Goal: Transaction & Acquisition: Purchase product/service

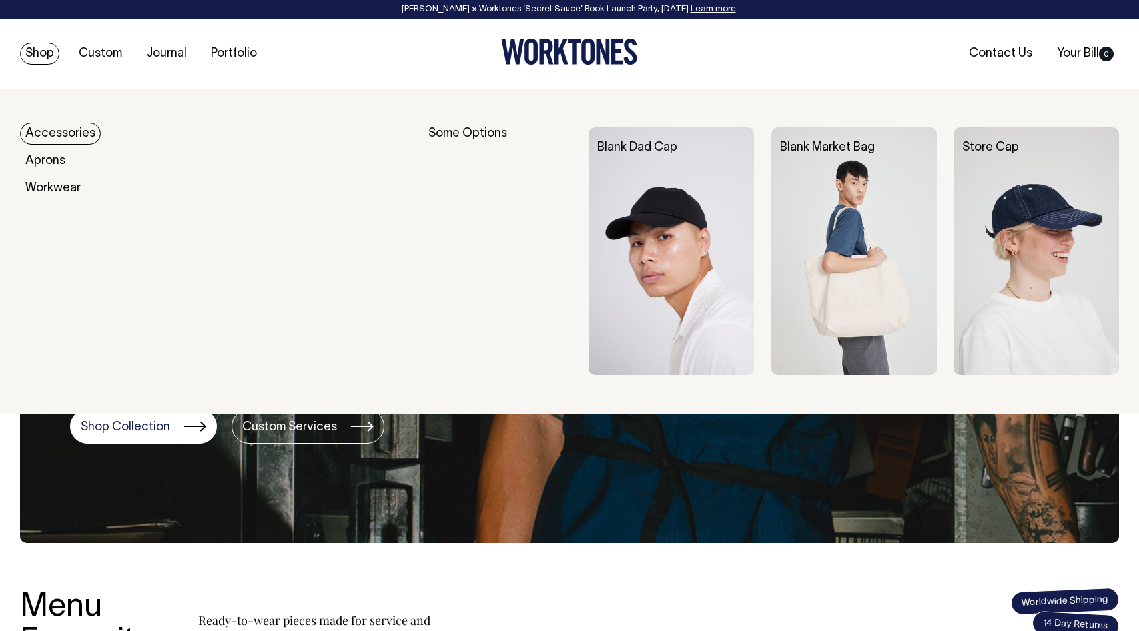
click at [55, 133] on link "Accessories" at bounding box center [60, 134] width 81 height 22
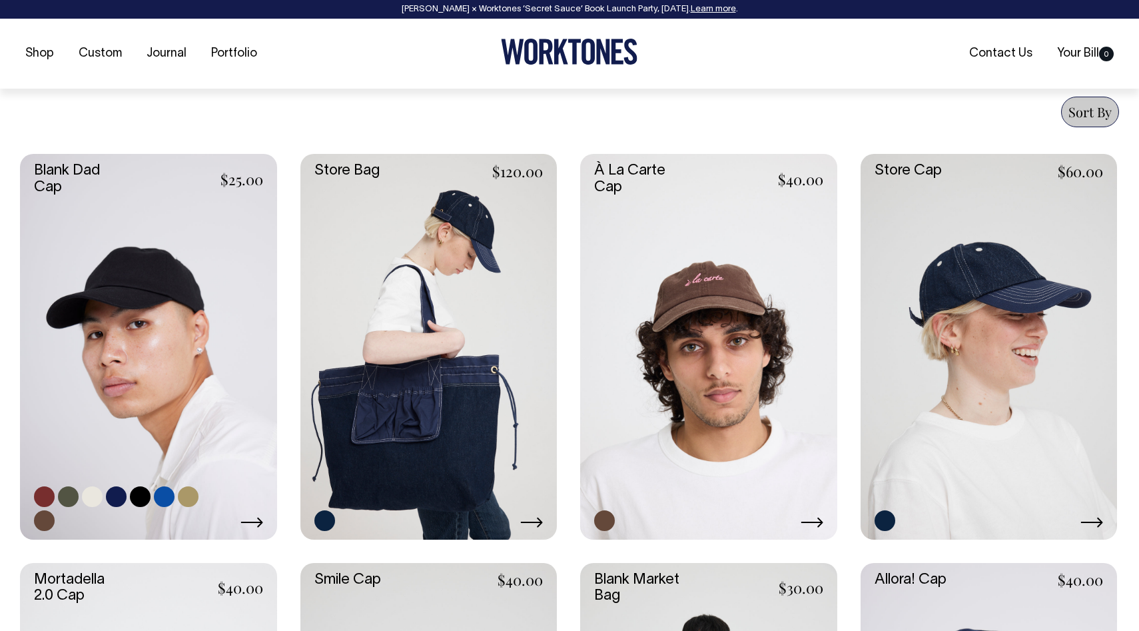
scroll to position [510, 0]
click at [1037, 232] on link at bounding box center [989, 345] width 257 height 385
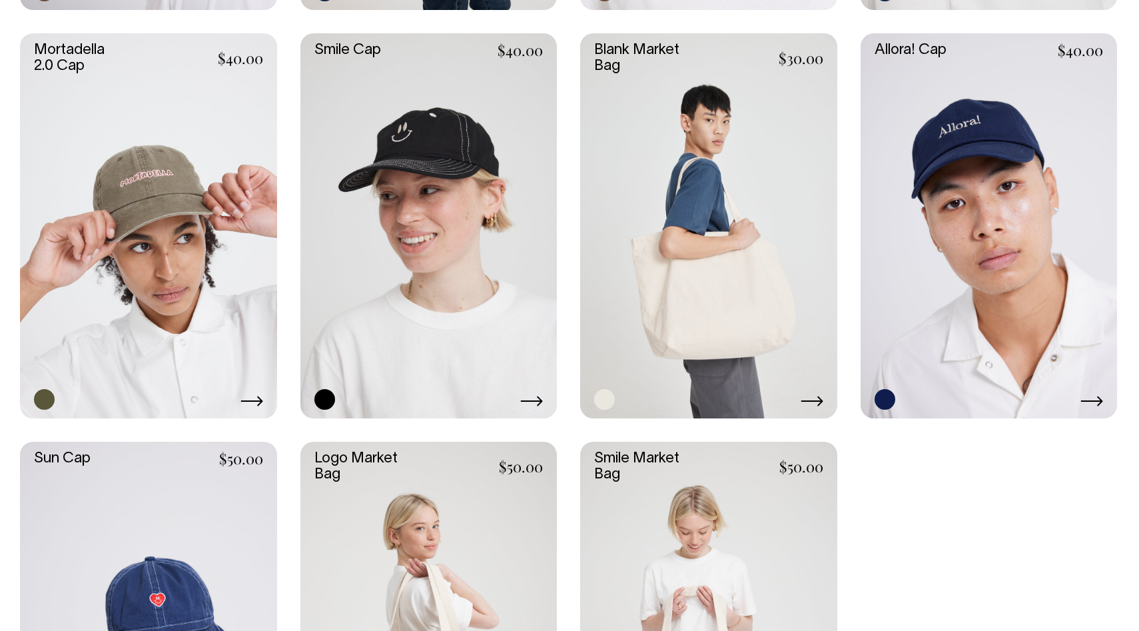
scroll to position [1038, 0]
click at [206, 117] on link at bounding box center [148, 225] width 257 height 385
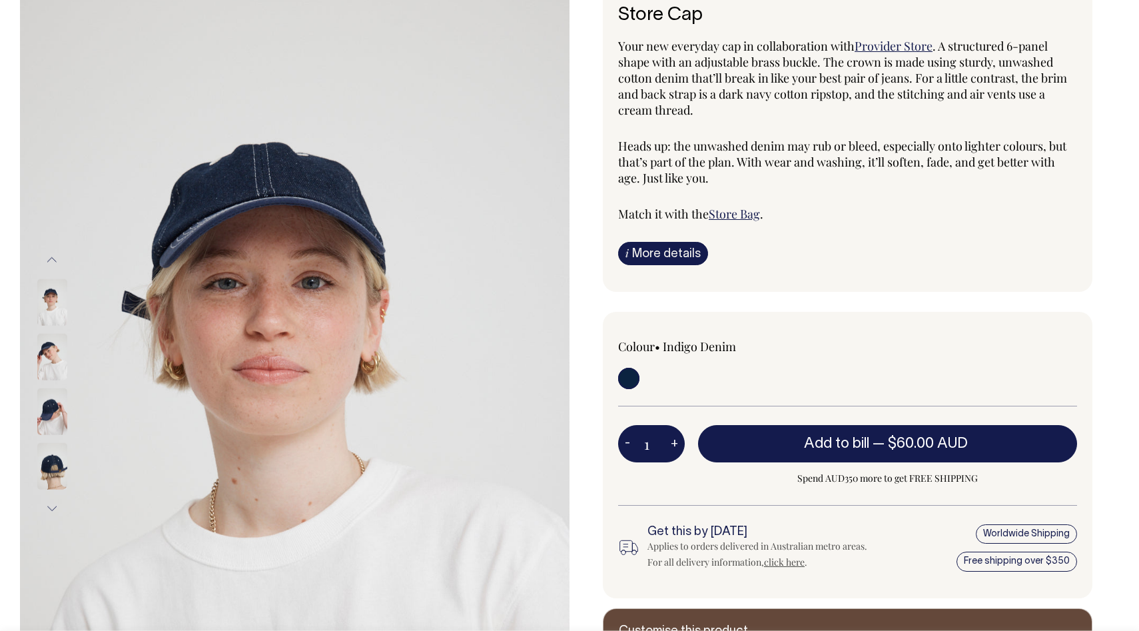
scroll to position [117, 0]
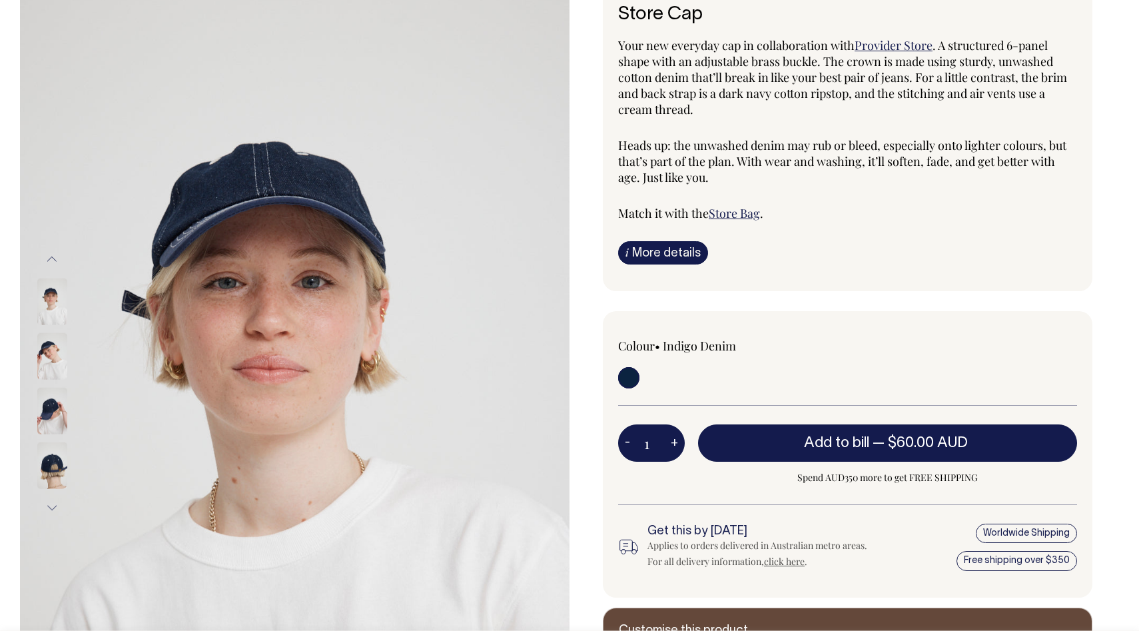
click at [46, 357] on img at bounding box center [52, 355] width 30 height 47
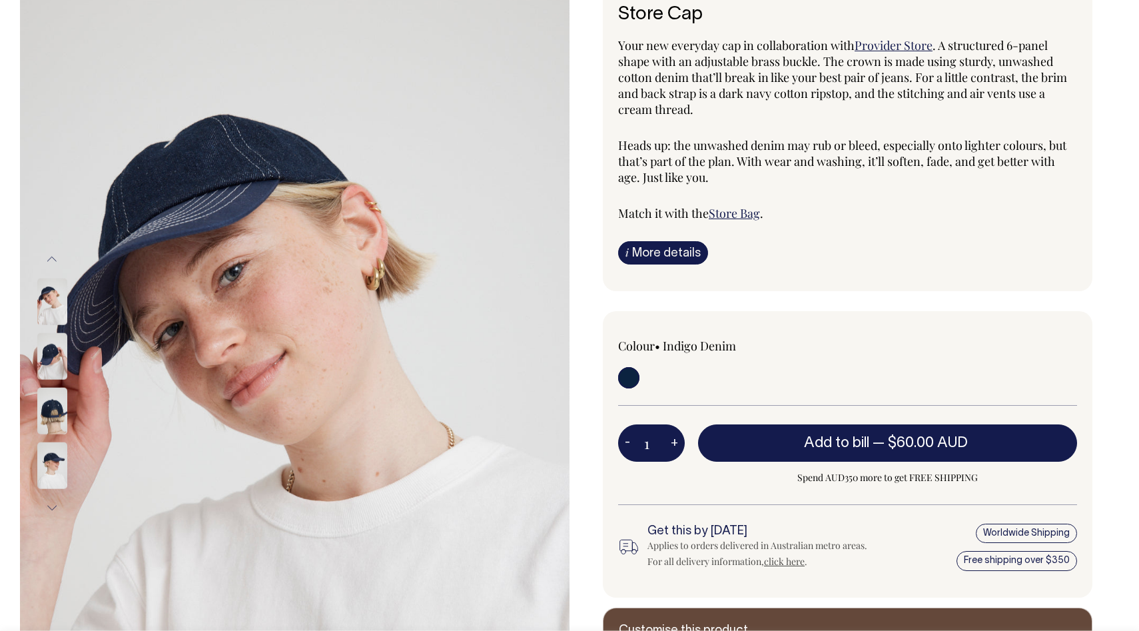
click at [55, 408] on img at bounding box center [52, 410] width 30 height 47
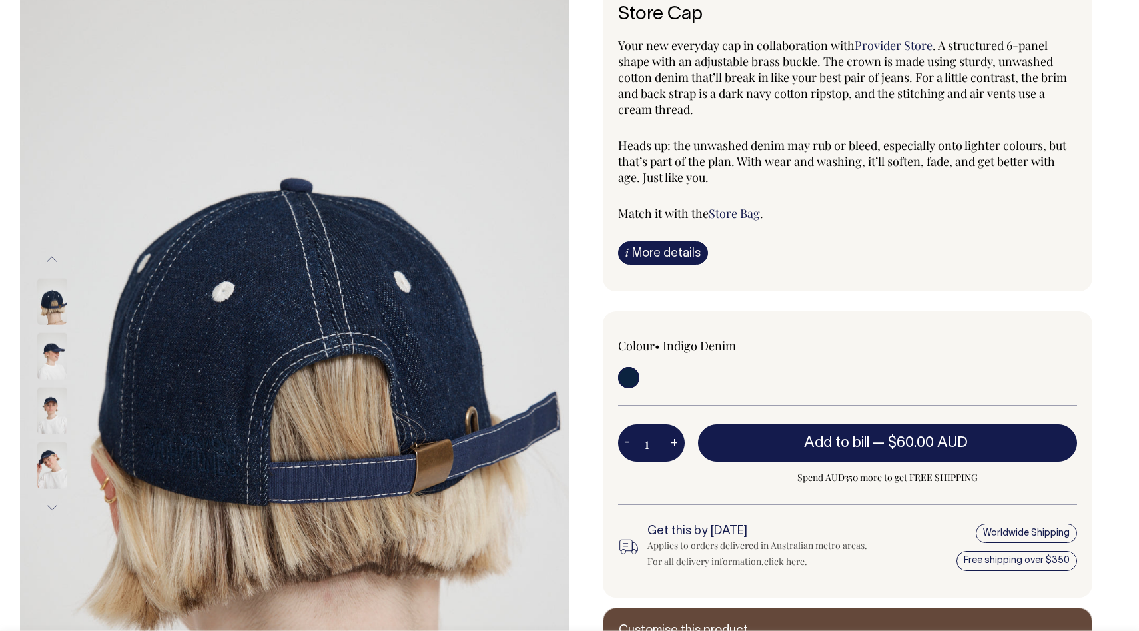
click at [55, 407] on img at bounding box center [52, 410] width 30 height 47
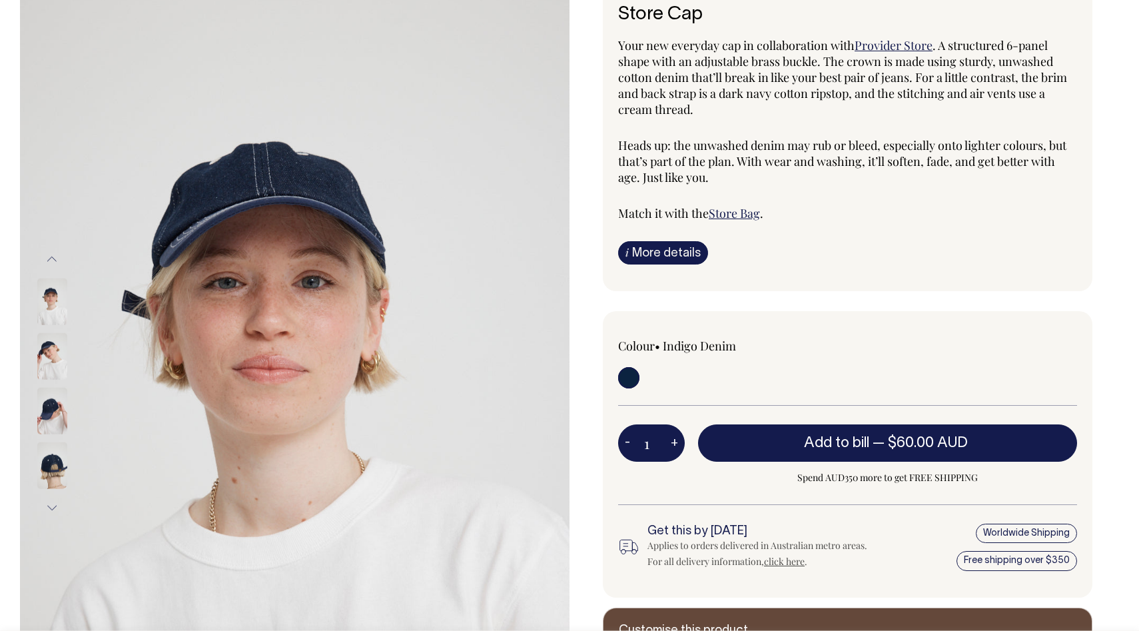
click at [55, 457] on img at bounding box center [52, 465] width 30 height 47
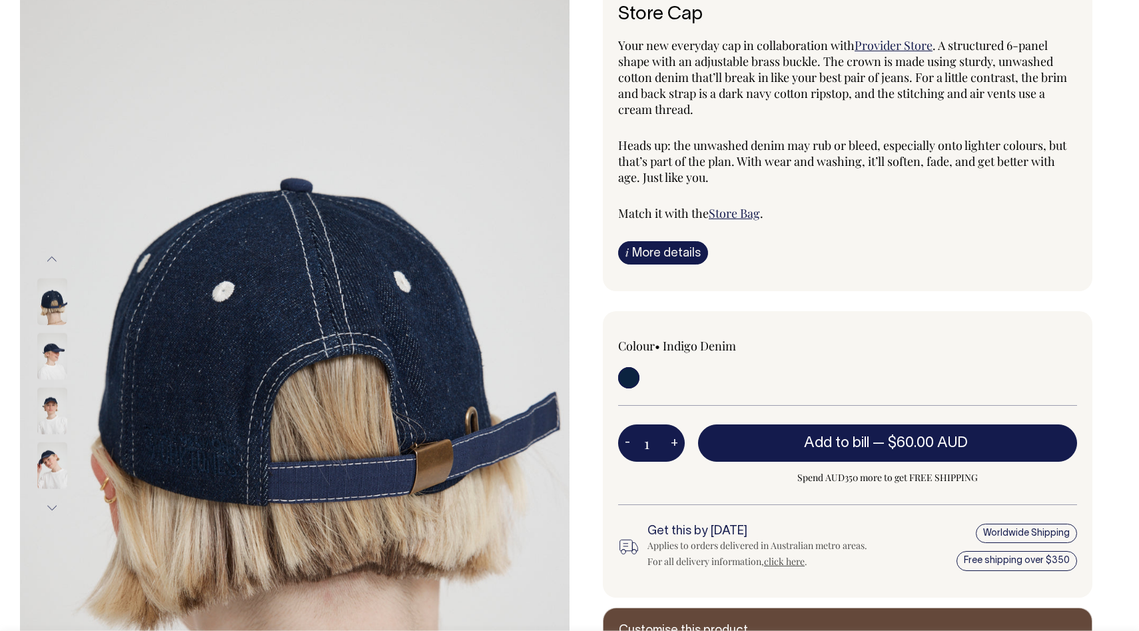
click at [52, 414] on img at bounding box center [52, 410] width 30 height 47
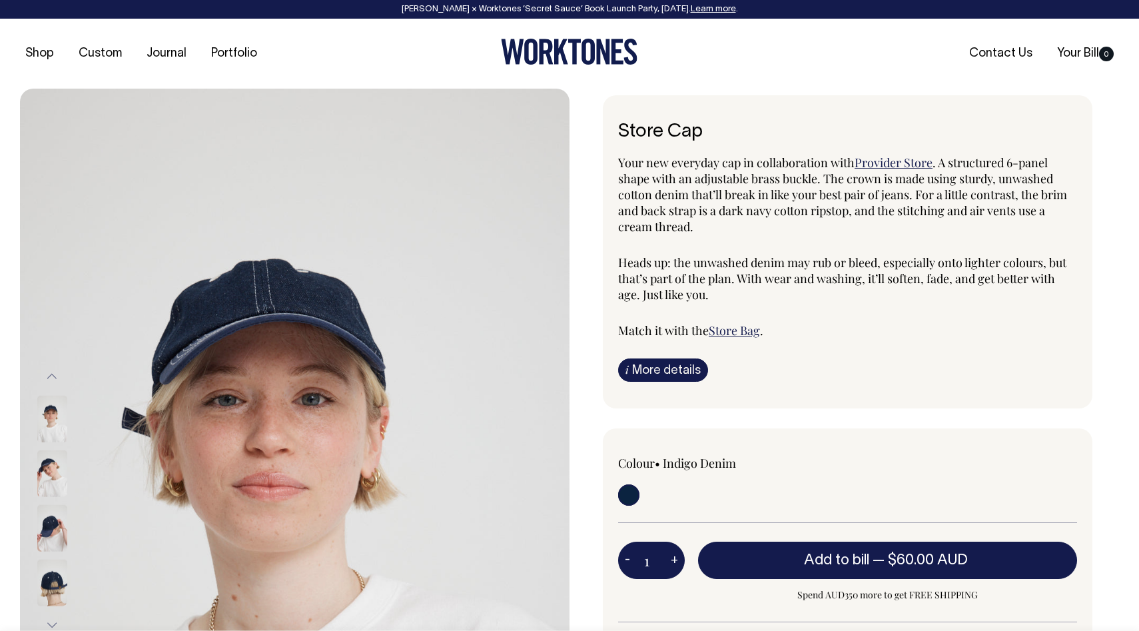
scroll to position [0, 0]
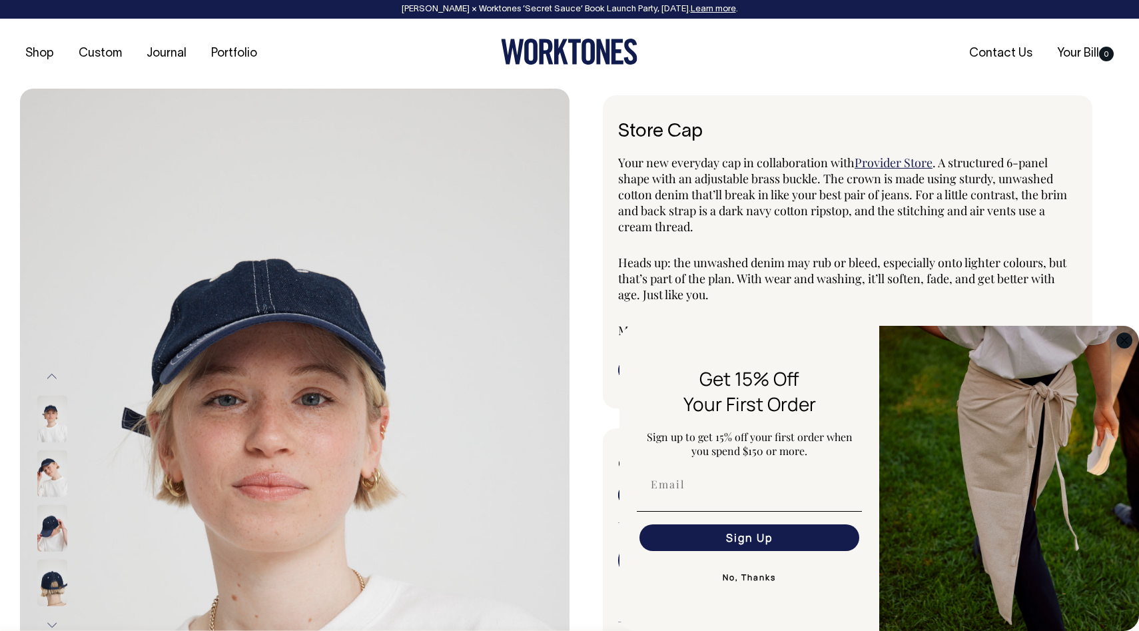
click at [1125, 341] on icon "Close dialog" at bounding box center [1124, 340] width 7 height 7
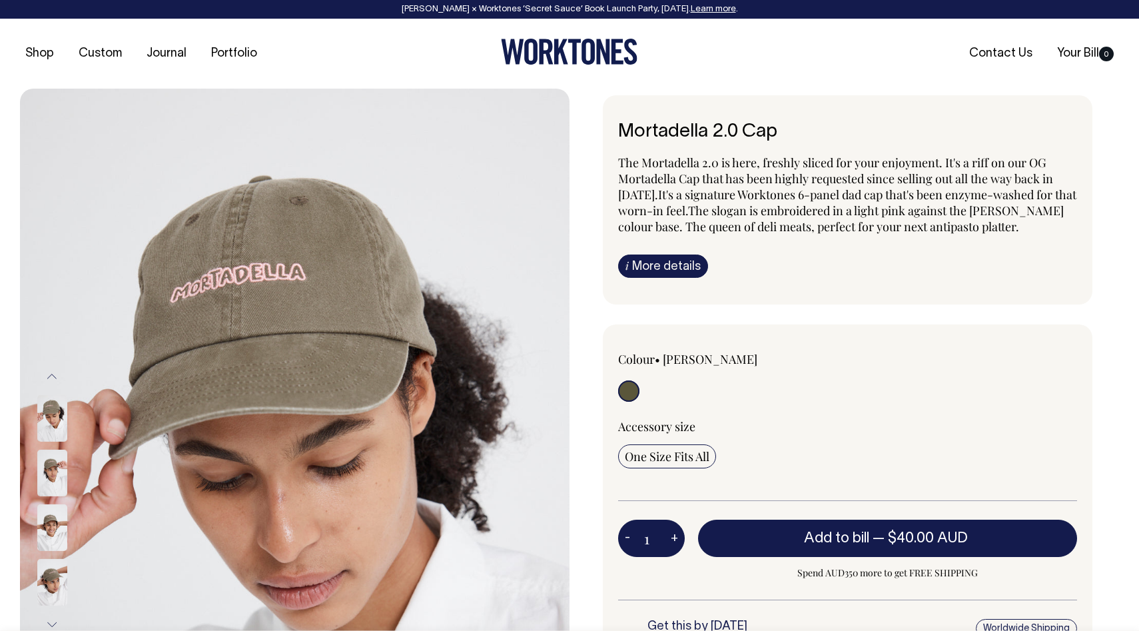
click at [47, 476] on img at bounding box center [52, 473] width 30 height 47
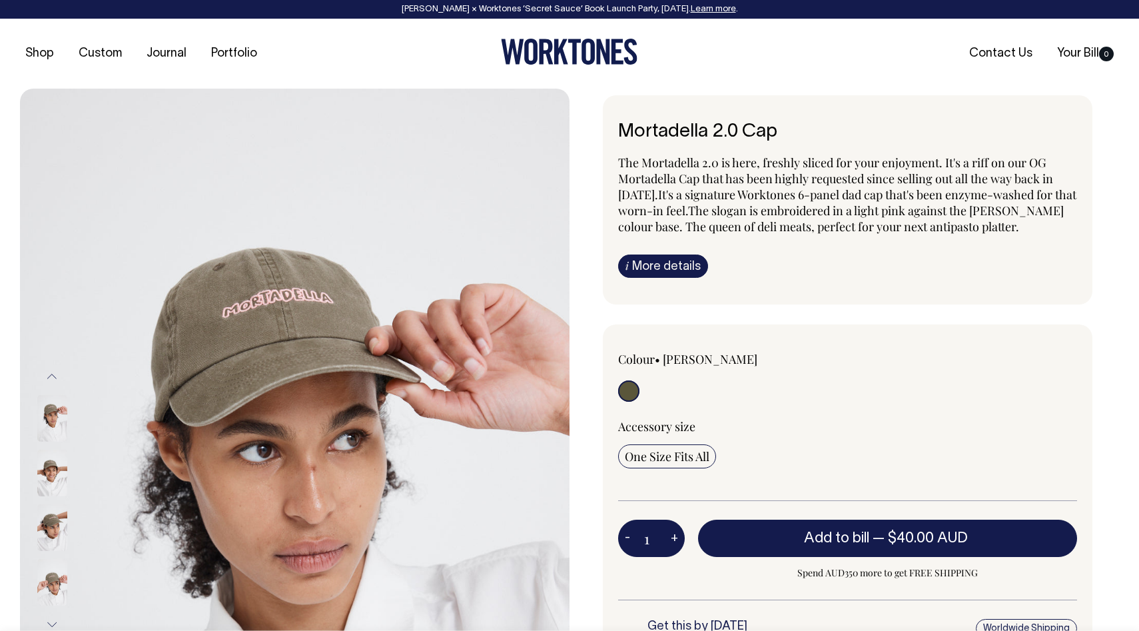
click at [46, 474] on img at bounding box center [52, 473] width 30 height 47
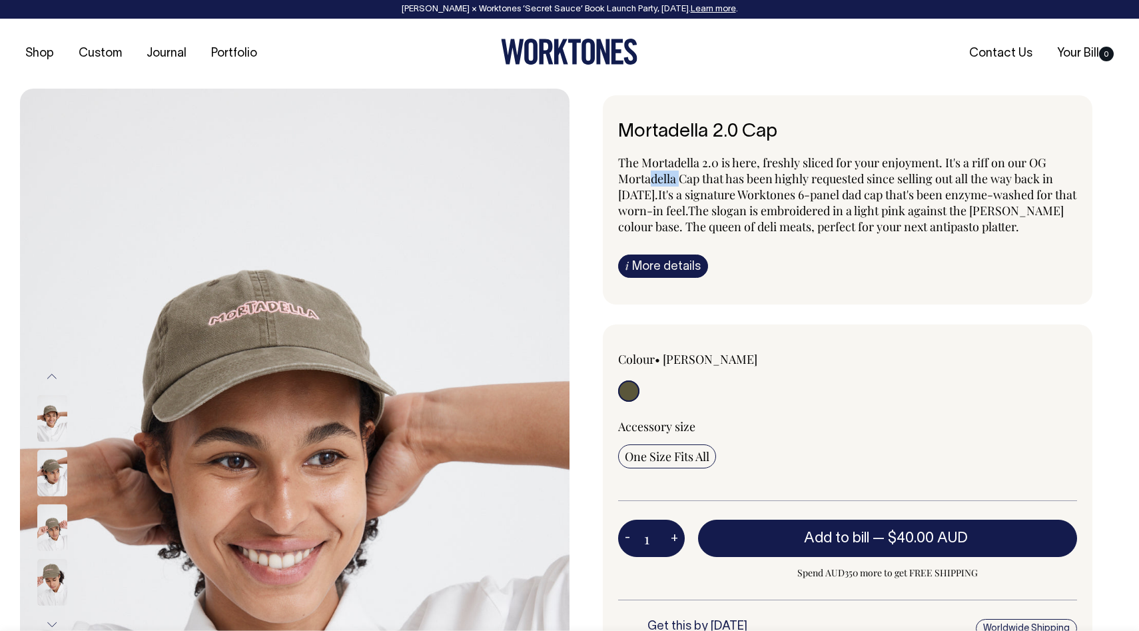
drag, startPoint x: 648, startPoint y: 176, endPoint x: 689, endPoint y: 176, distance: 40.6
click at [689, 176] on p "The Mortadella 2.0 is here, freshly sliced for your enjoyment. It's a riff on o…" at bounding box center [847, 195] width 459 height 80
drag, startPoint x: 681, startPoint y: 197, endPoint x: 729, endPoint y: 199, distance: 48.0
click at [729, 199] on span "It's a signature Worktones 6-panel dad cap that's been enzyme-washed for that w…" at bounding box center [847, 211] width 458 height 48
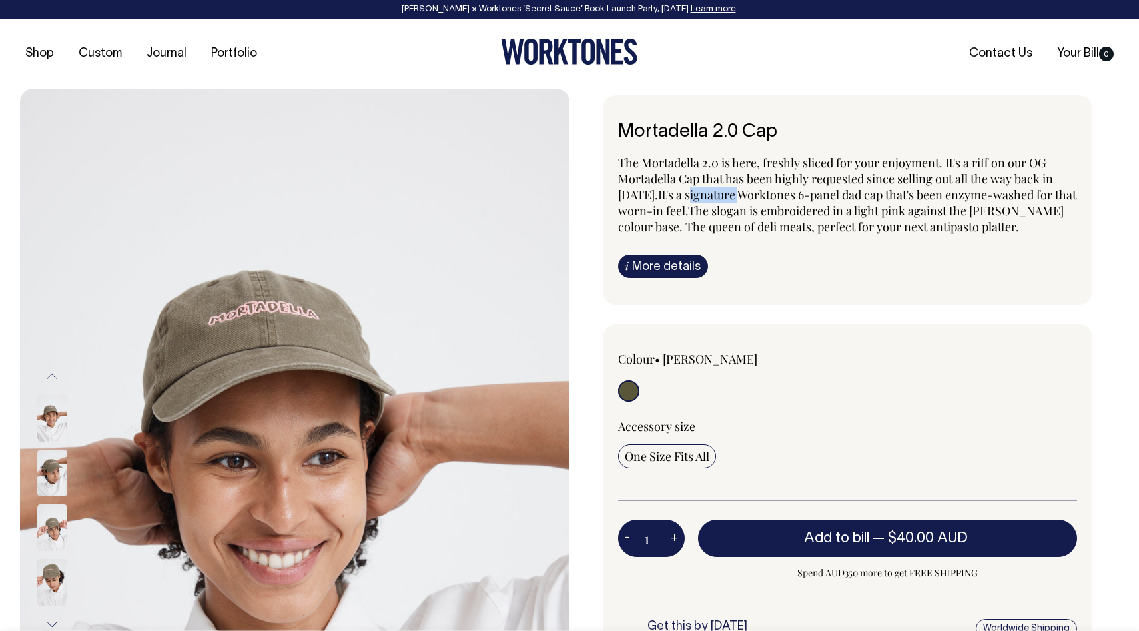
click at [729, 199] on span "It's a signature Worktones 6-panel dad cap that's been enzyme-washed for that w…" at bounding box center [847, 211] width 458 height 48
drag, startPoint x: 839, startPoint y: 199, endPoint x: 870, endPoint y: 200, distance: 30.7
click at [870, 200] on span "It's a signature Worktones 6-panel dad cap that's been enzyme-washed for that w…" at bounding box center [847, 211] width 458 height 48
drag, startPoint x: 697, startPoint y: 213, endPoint x: 741, endPoint y: 213, distance: 43.3
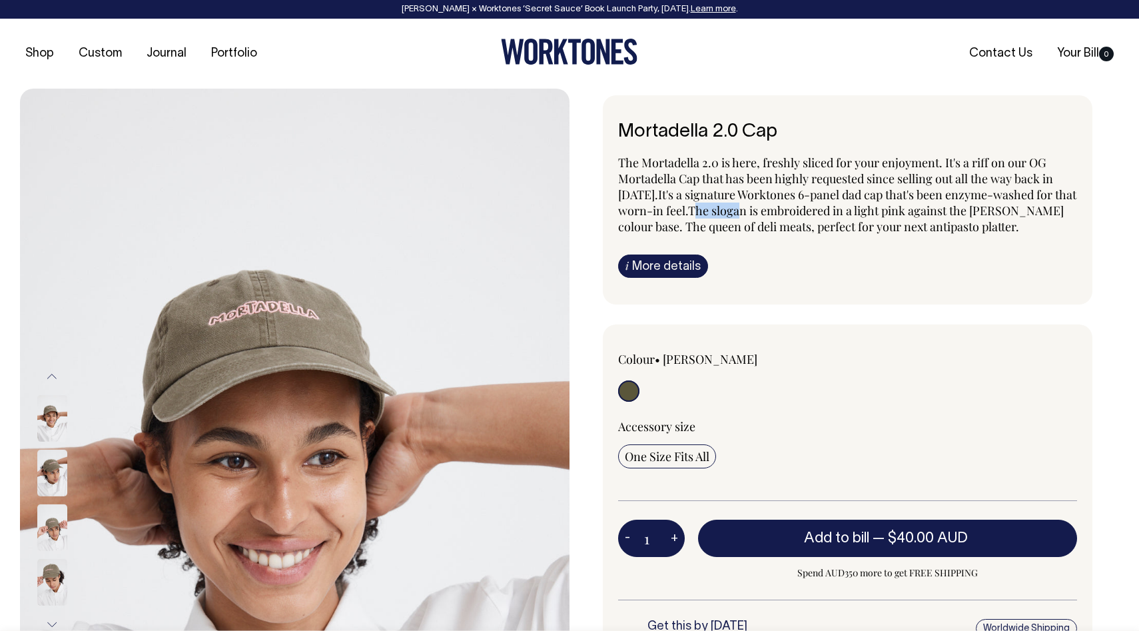
click at [741, 213] on span "It's a signature Worktones 6-panel dad cap that's been enzyme-washed for that w…" at bounding box center [847, 211] width 458 height 48
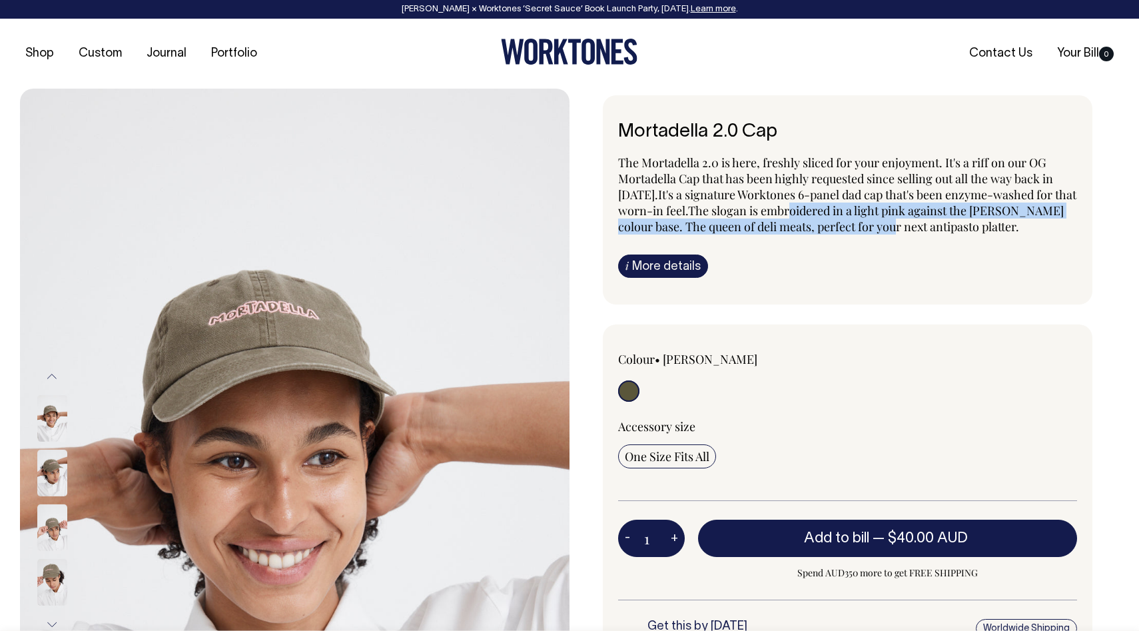
drag, startPoint x: 792, startPoint y: 216, endPoint x: 846, endPoint y: 220, distance: 54.1
click at [846, 220] on p "The Mortadella 2.0 is here, freshly sliced for your enjoyment. It's a riff on o…" at bounding box center [847, 195] width 459 height 80
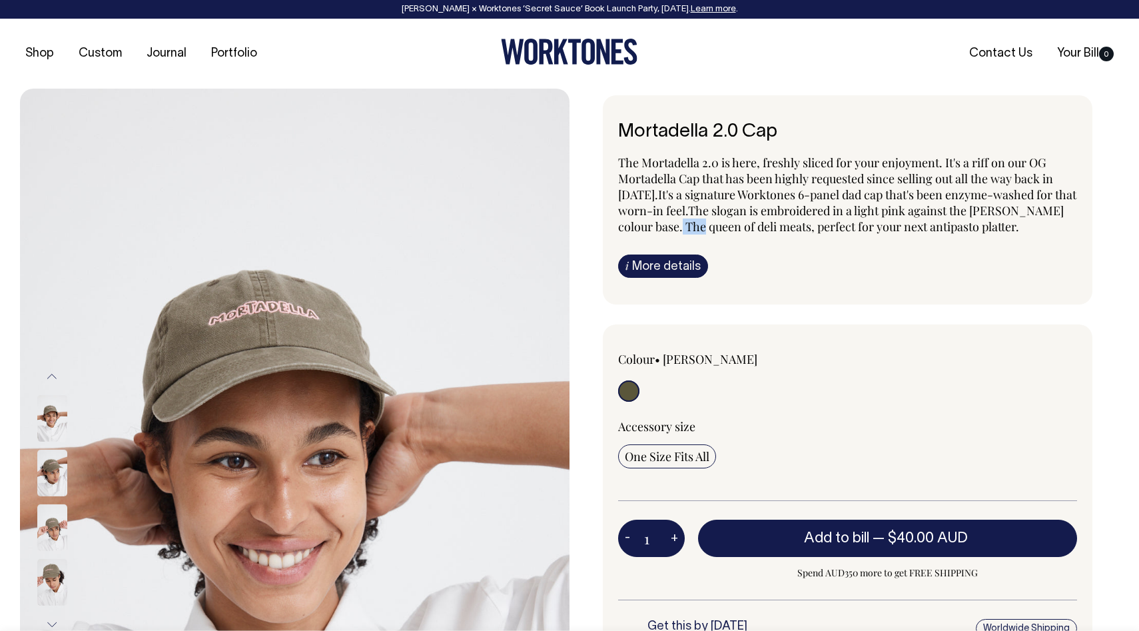
drag, startPoint x: 671, startPoint y: 224, endPoint x: 699, endPoint y: 224, distance: 28.0
click at [699, 224] on span "It's a signature Worktones 6-panel dad cap that's been enzyme-washed for that w…" at bounding box center [847, 211] width 458 height 48
drag, startPoint x: 767, startPoint y: 226, endPoint x: 813, endPoint y: 226, distance: 45.3
click at [813, 226] on p "The Mortadella 2.0 is here, freshly sliced for your enjoyment. It's a riff on o…" at bounding box center [847, 195] width 459 height 80
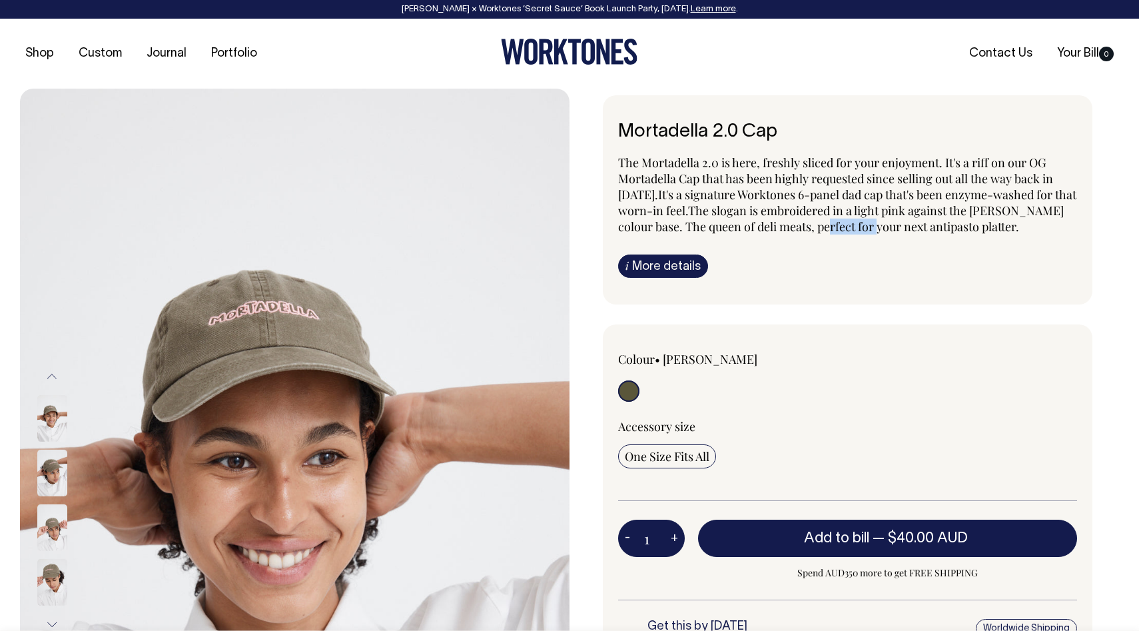
click at [813, 226] on p "The Mortadella 2.0 is here, freshly sliced for your enjoyment. It's a riff on o…" at bounding box center [847, 195] width 459 height 80
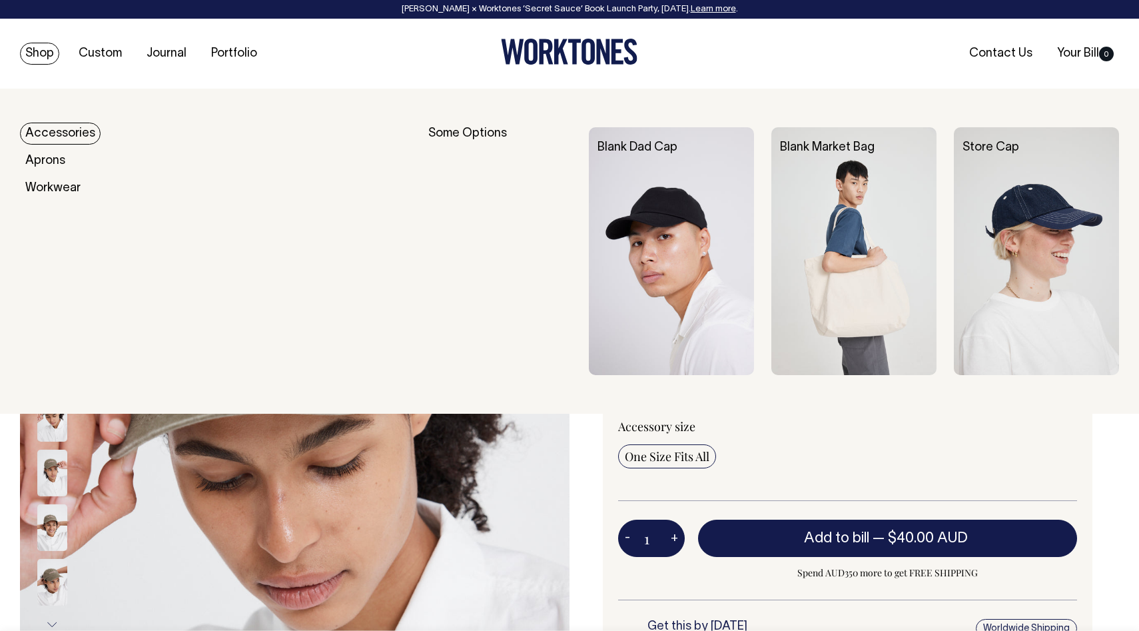
click at [26, 61] on link "Shop" at bounding box center [39, 54] width 39 height 22
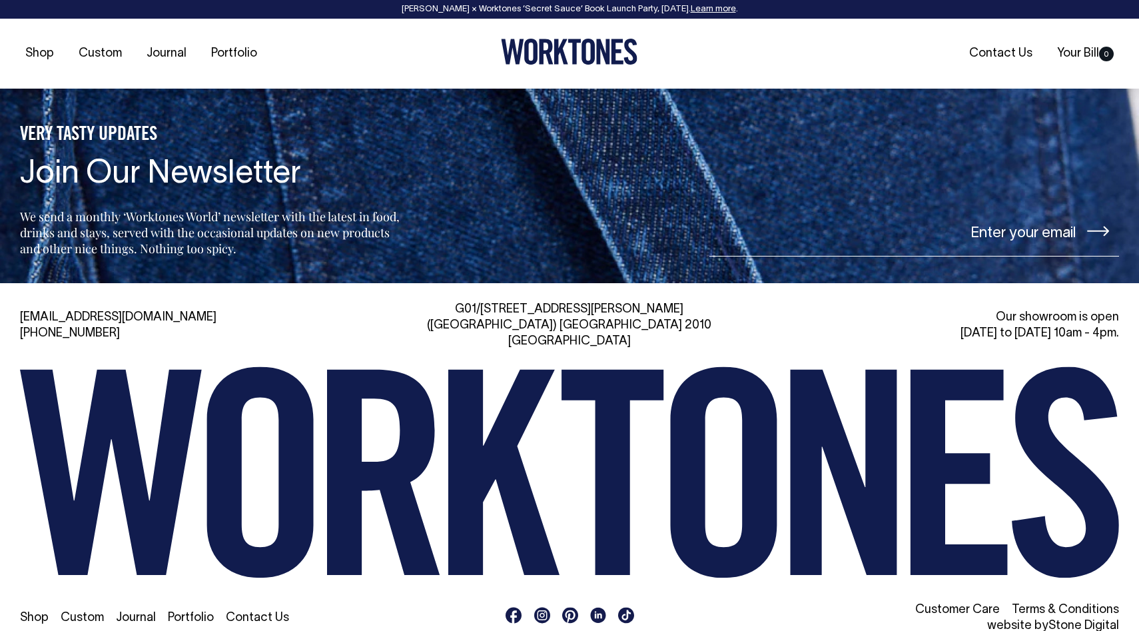
scroll to position [3147, 0]
